Goal: Entertainment & Leisure: Browse casually

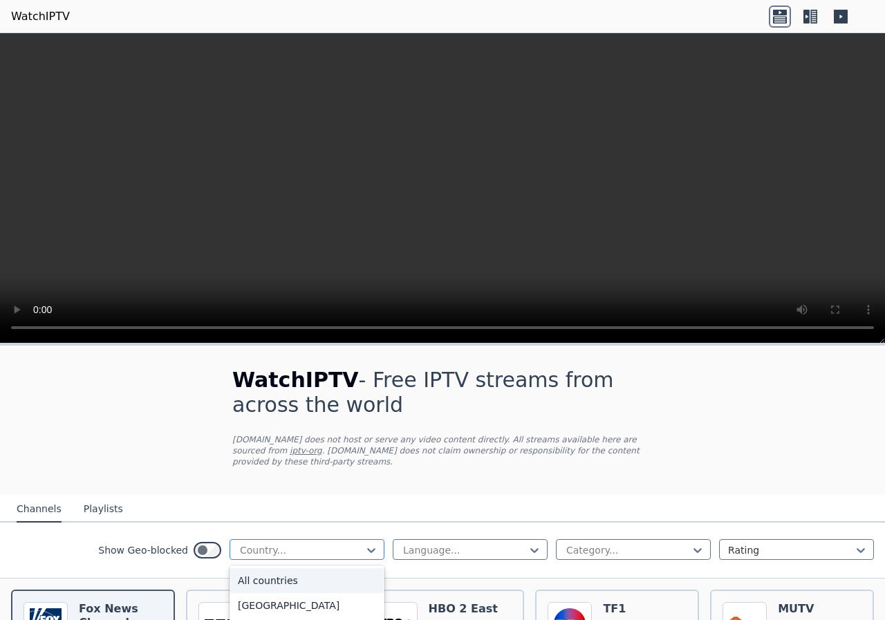
click at [335, 543] on div at bounding box center [302, 550] width 126 height 14
click at [248, 598] on div "[GEOGRAPHIC_DATA]" at bounding box center [307, 609] width 155 height 25
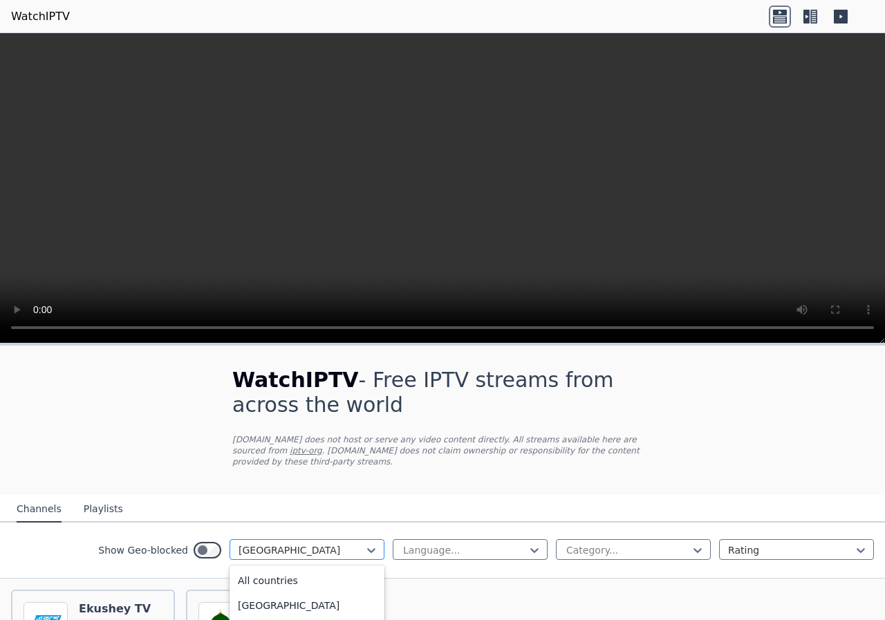
scroll to position [177, 0]
click at [247, 543] on div at bounding box center [302, 550] width 126 height 14
click at [303, 568] on div "All countries" at bounding box center [307, 580] width 155 height 25
click at [578, 543] on div at bounding box center [628, 550] width 126 height 14
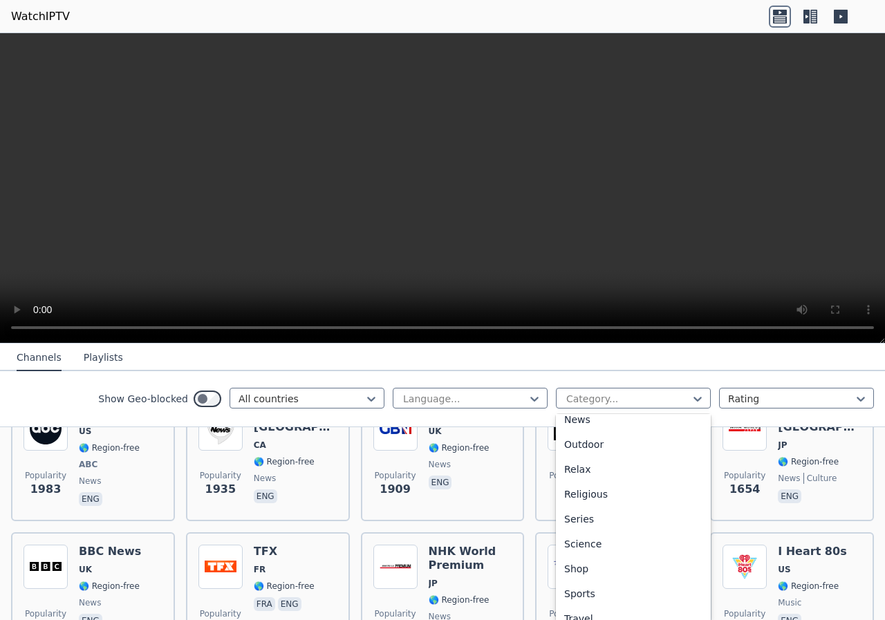
scroll to position [470, 0]
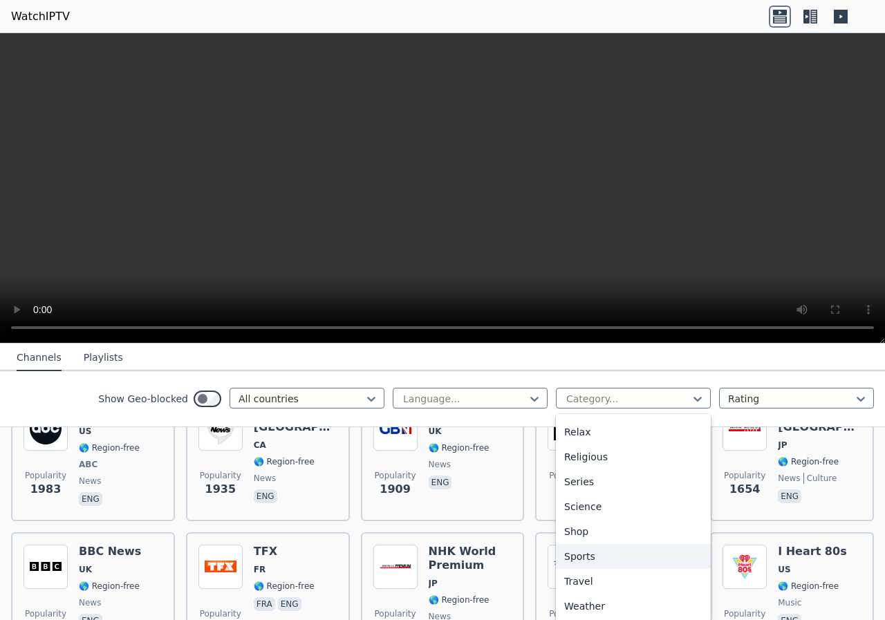
click at [566, 555] on div "Sports" at bounding box center [633, 556] width 155 height 25
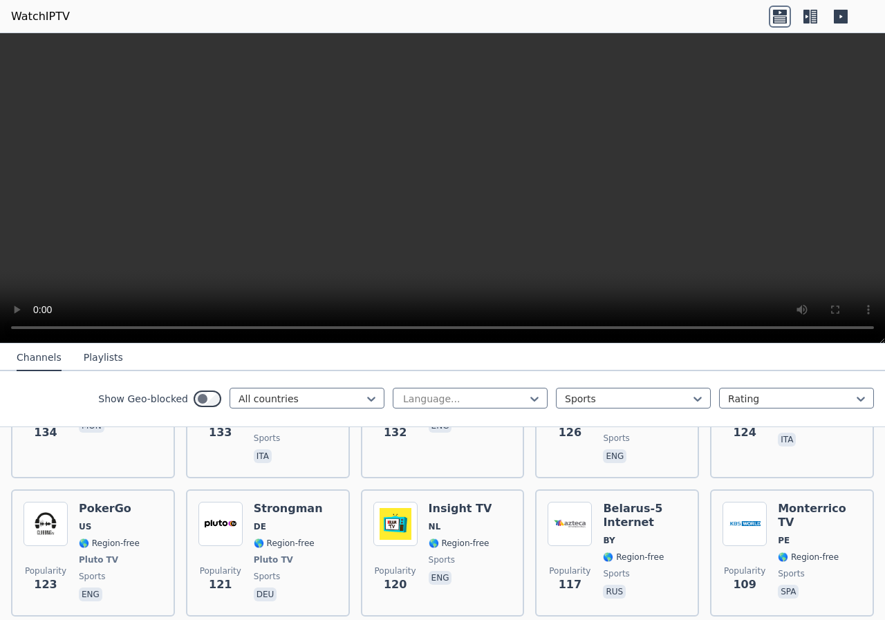
scroll to position [2443, 0]
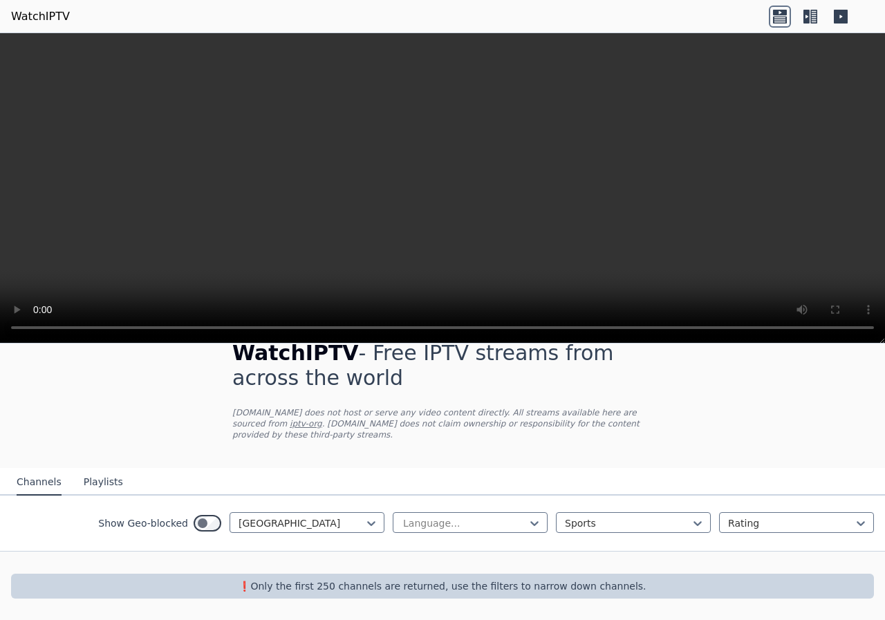
scroll to position [16, 0]
